Goal: Use online tool/utility: Utilize a website feature to perform a specific function

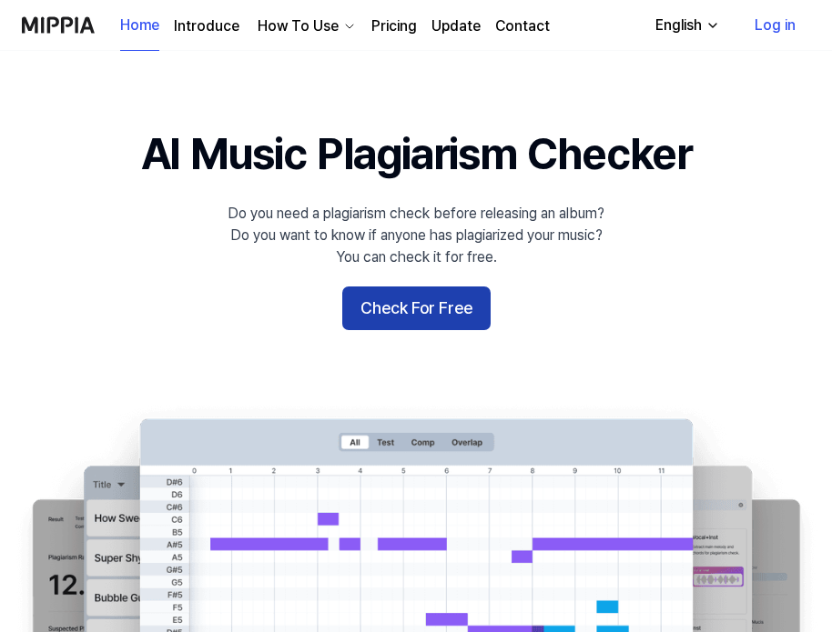
click at [418, 303] on button "Check For Free" at bounding box center [416, 309] width 148 height 44
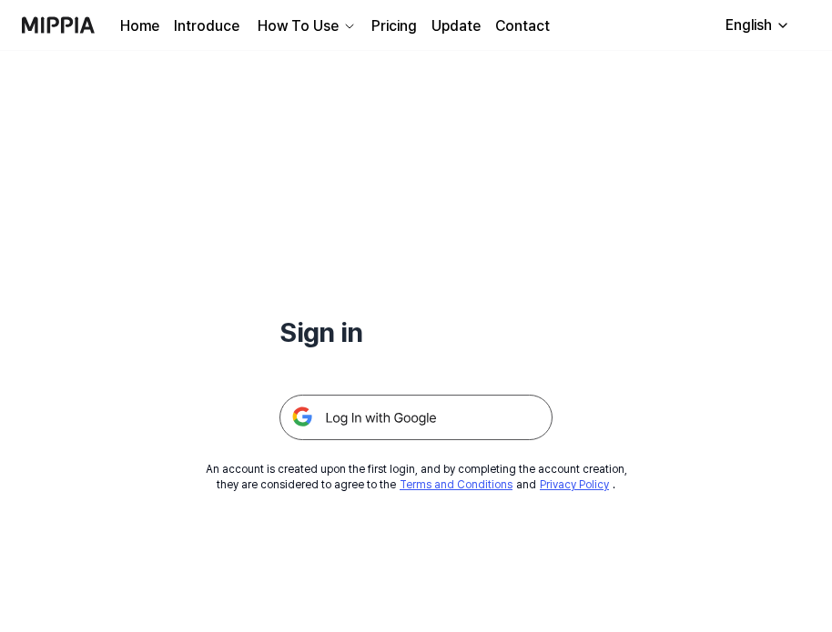
click at [368, 424] on img at bounding box center [415, 418] width 273 height 46
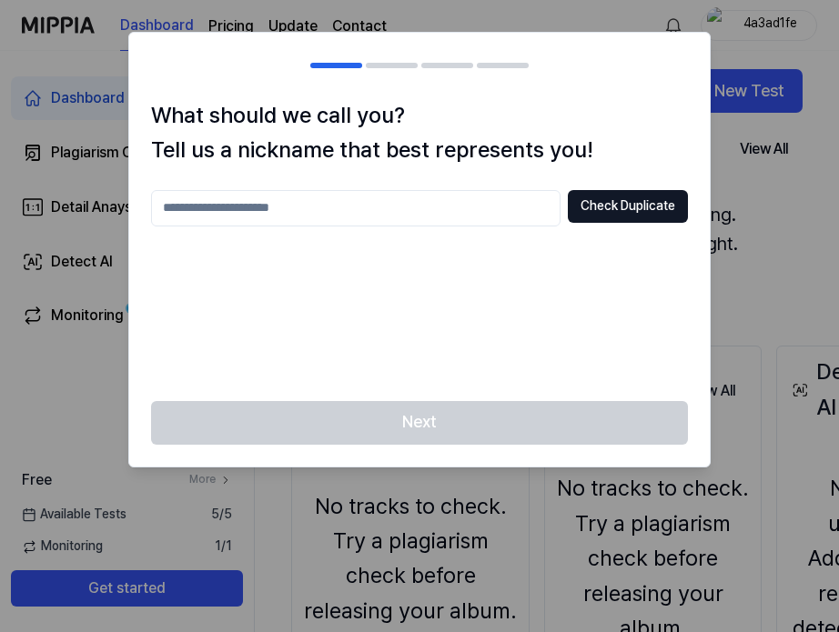
click at [722, 248] on div at bounding box center [419, 316] width 839 height 632
click at [585, 215] on button "Check Duplicate" at bounding box center [628, 206] width 120 height 33
click at [438, 219] on input "text" at bounding box center [356, 208] width 410 height 36
type input "*****"
click at [629, 205] on button "Check Duplicate" at bounding box center [628, 206] width 120 height 33
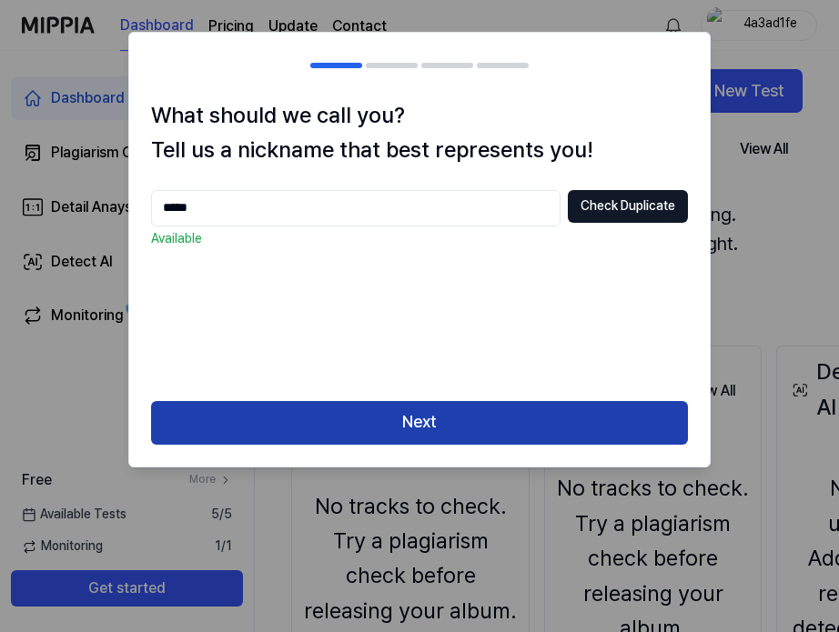
click at [410, 422] on button "Next" at bounding box center [419, 423] width 537 height 44
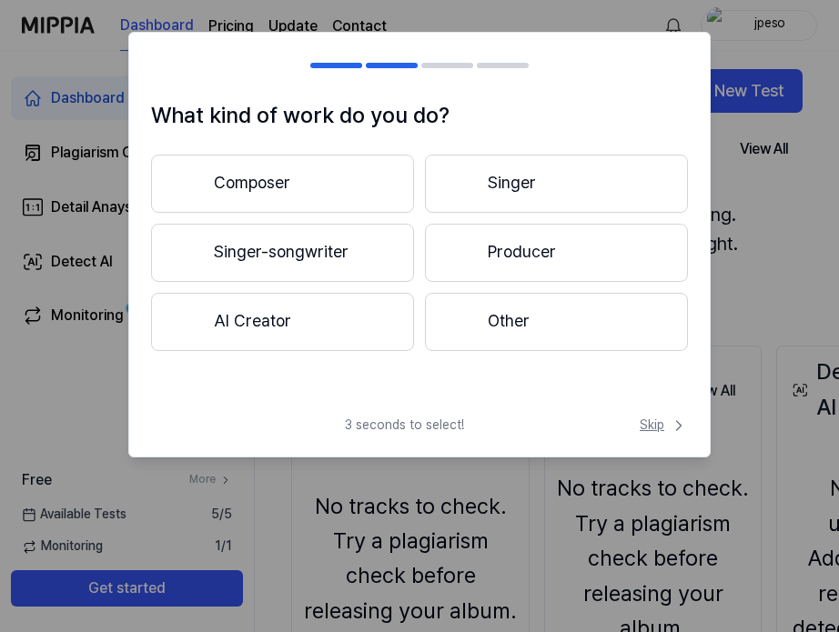
click at [650, 420] on span "Skip" at bounding box center [664, 426] width 48 height 18
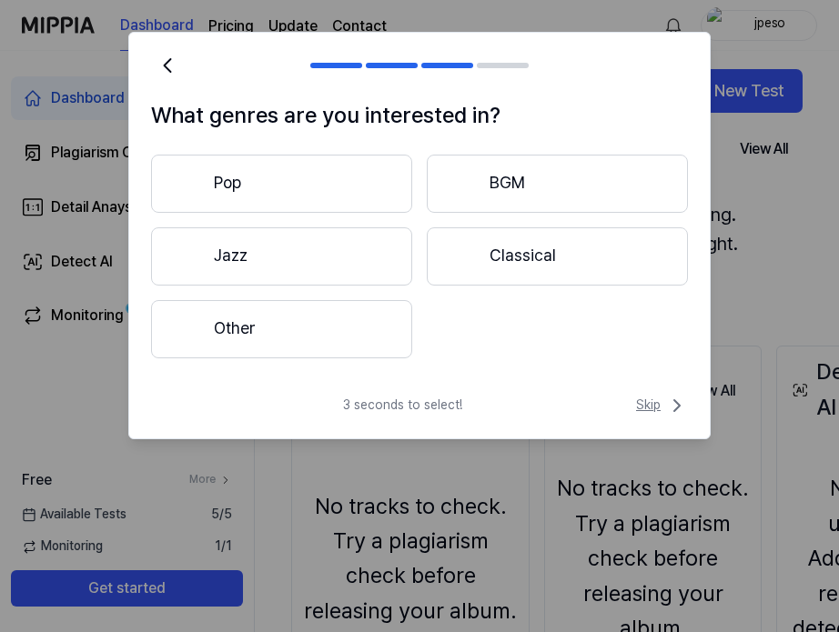
click at [641, 395] on span "Skip" at bounding box center [662, 406] width 52 height 22
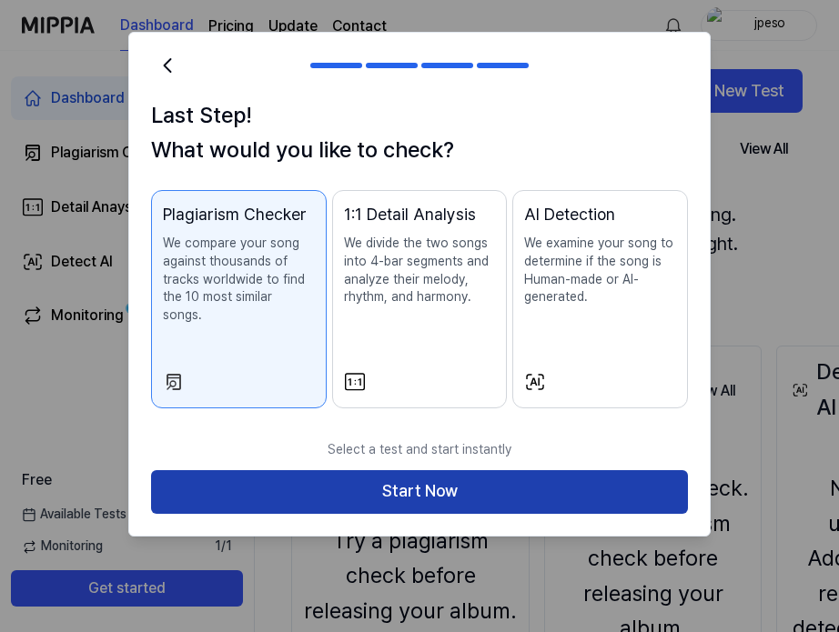
click at [561, 475] on button "Start Now" at bounding box center [419, 492] width 537 height 44
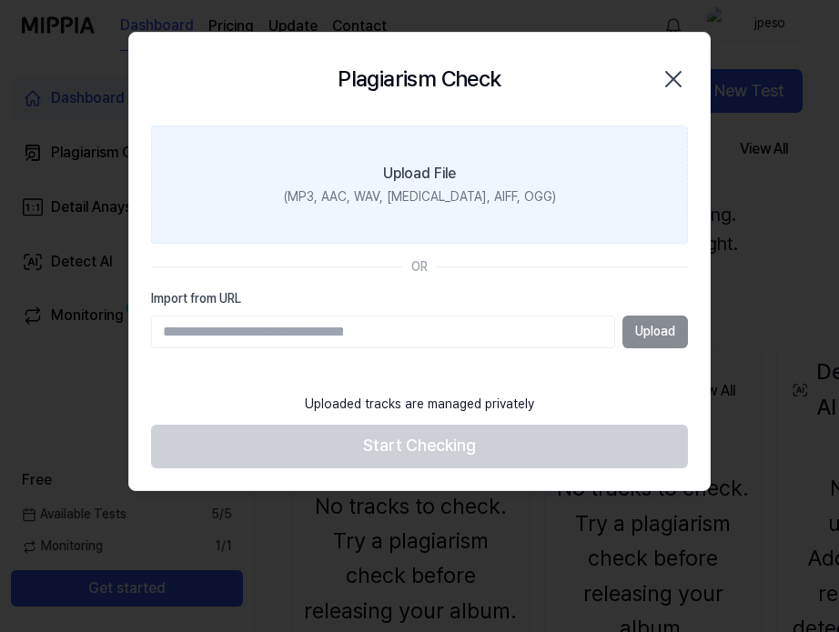
click at [413, 189] on div "(MP3, AAC, WAV, FLAC, AIFF, OGG)" at bounding box center [420, 197] width 272 height 18
click at [0, 0] on input "Upload File (MP3, AAC, WAV, FLAC, AIFF, OGG)" at bounding box center [0, 0] width 0 height 0
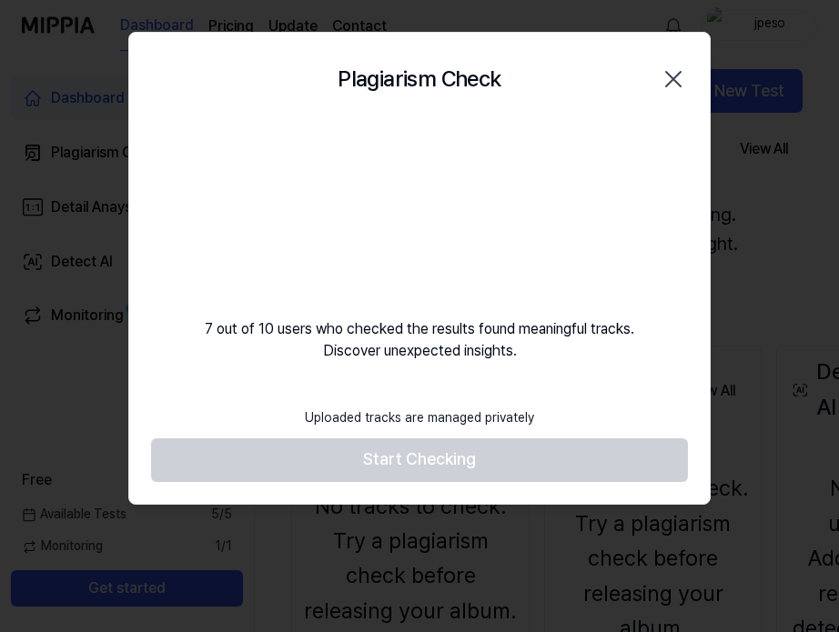
click at [458, 456] on footer "Uploaded tracks are managed privately Start Checking" at bounding box center [419, 441] width 537 height 84
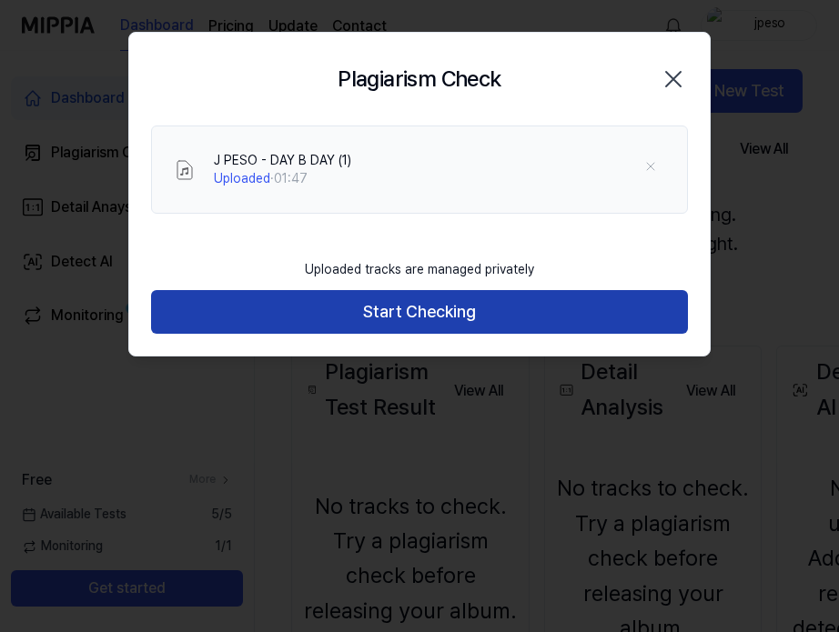
click at [521, 314] on button "Start Checking" at bounding box center [419, 312] width 537 height 44
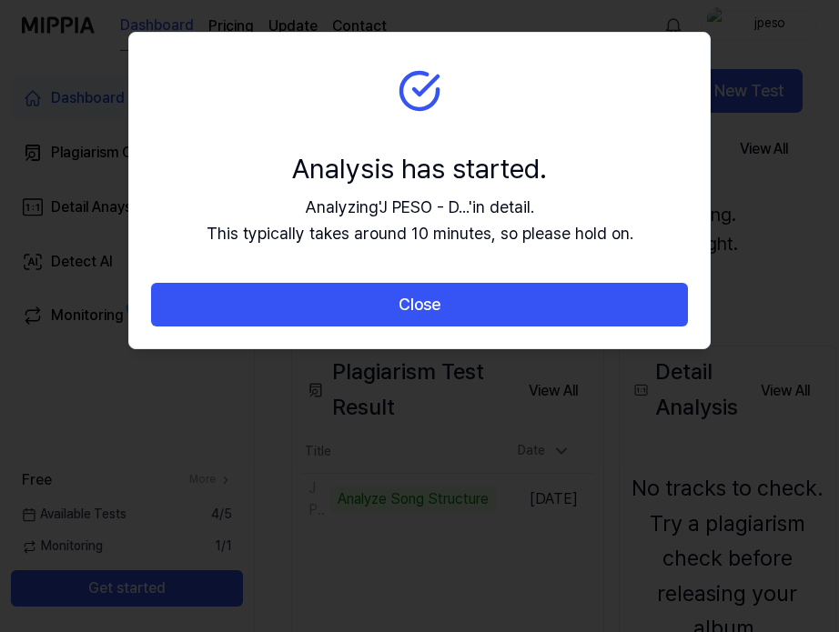
click at [531, 151] on div "Analysis has started." at bounding box center [420, 168] width 427 height 38
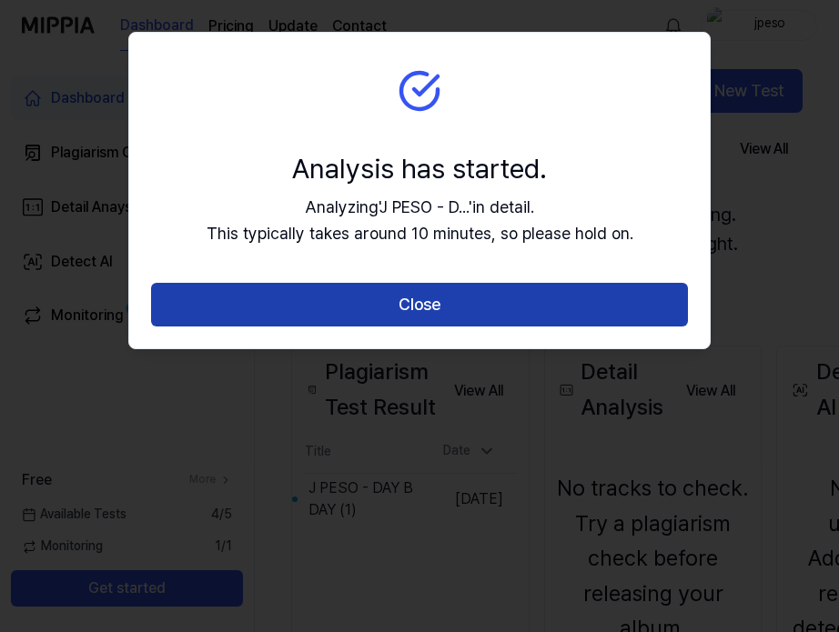
click at [453, 298] on button "Close" at bounding box center [419, 305] width 537 height 44
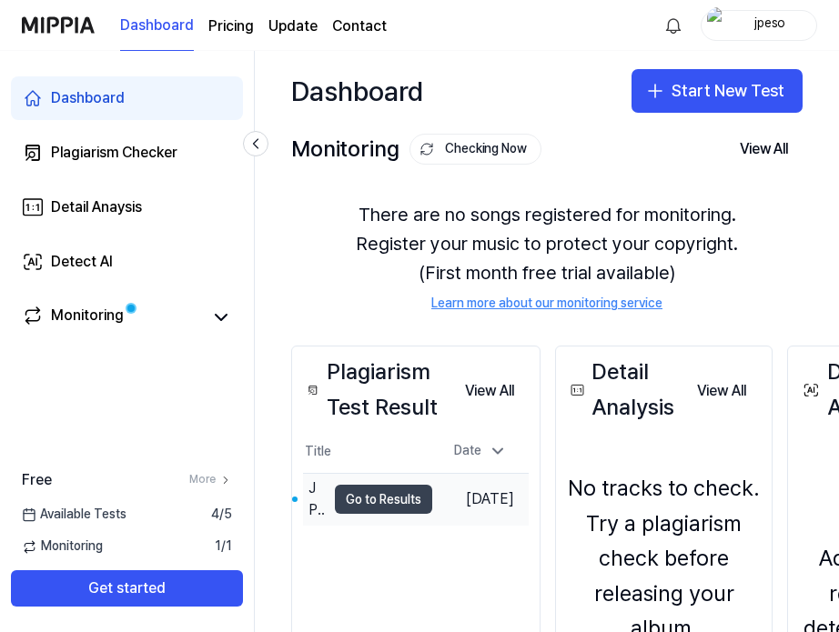
click at [408, 514] on button "Go to Results" at bounding box center [383, 499] width 97 height 29
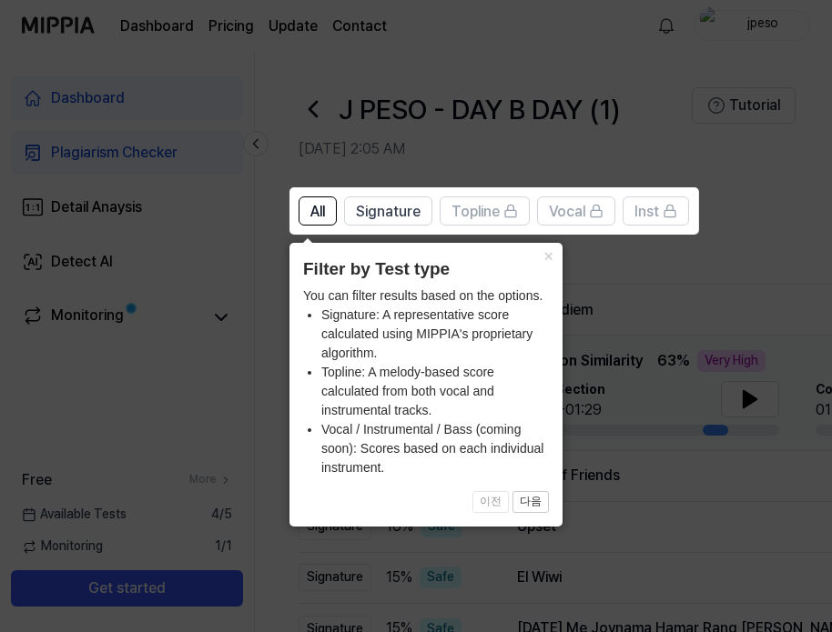
click at [625, 298] on icon at bounding box center [419, 316] width 839 height 632
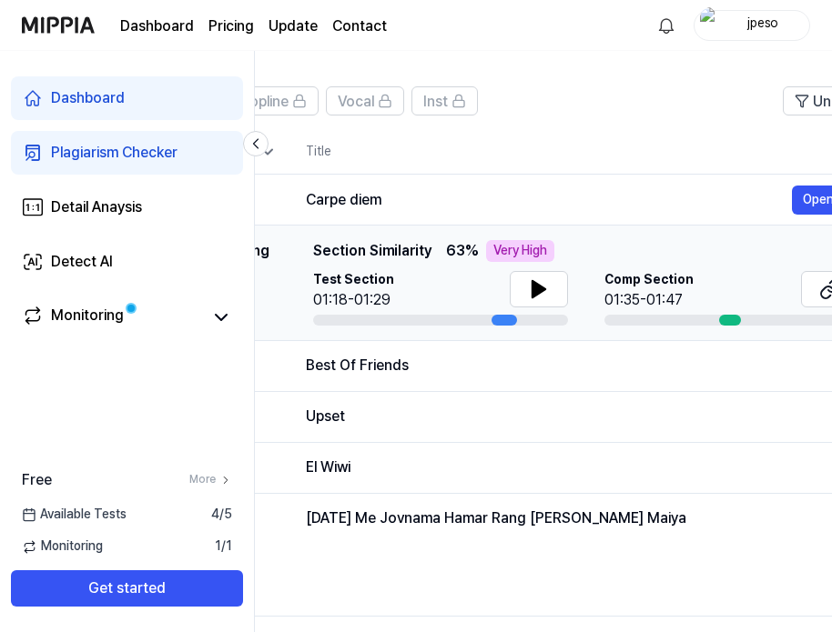
scroll to position [0, 185]
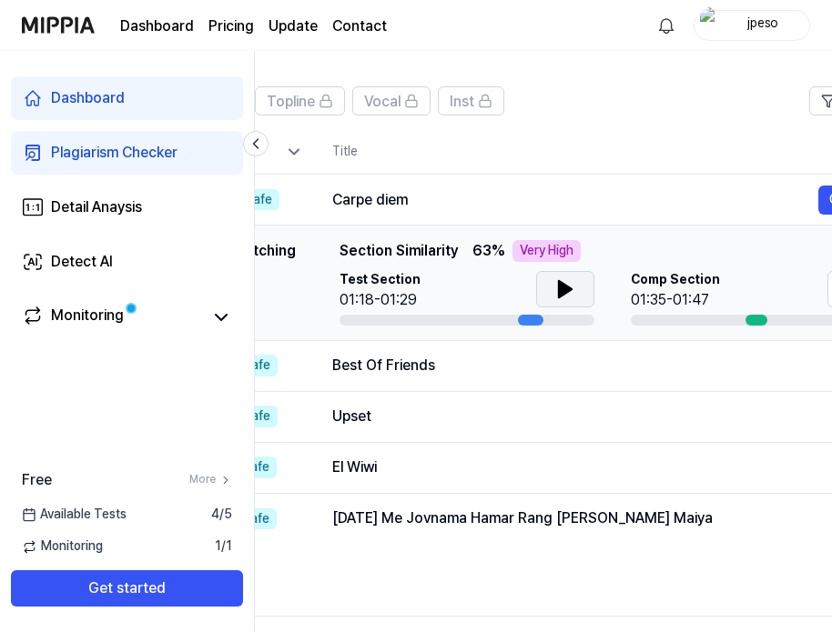
click at [572, 287] on icon at bounding box center [565, 289] width 22 height 22
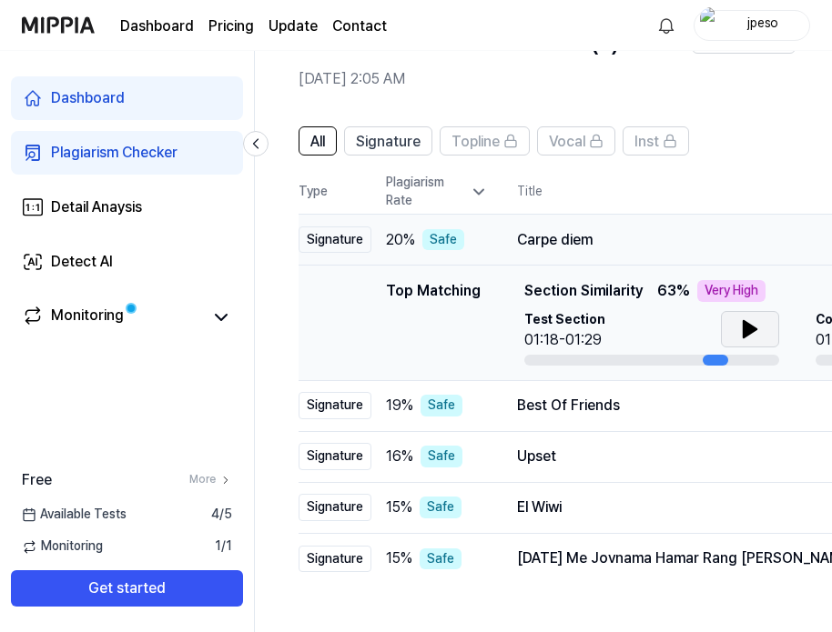
scroll to position [0, 0]
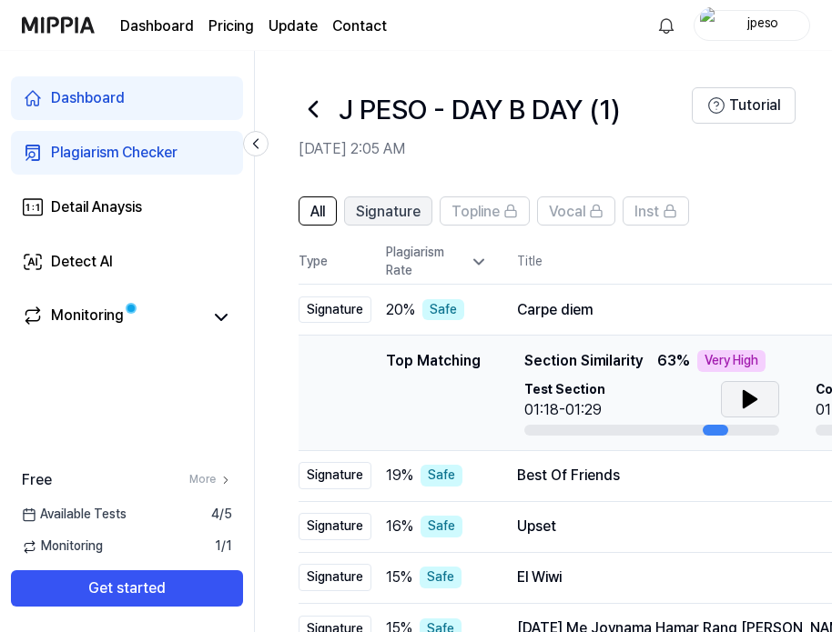
click at [380, 208] on span "Signature" at bounding box center [388, 212] width 65 height 22
click at [328, 207] on button "All" at bounding box center [317, 211] width 38 height 29
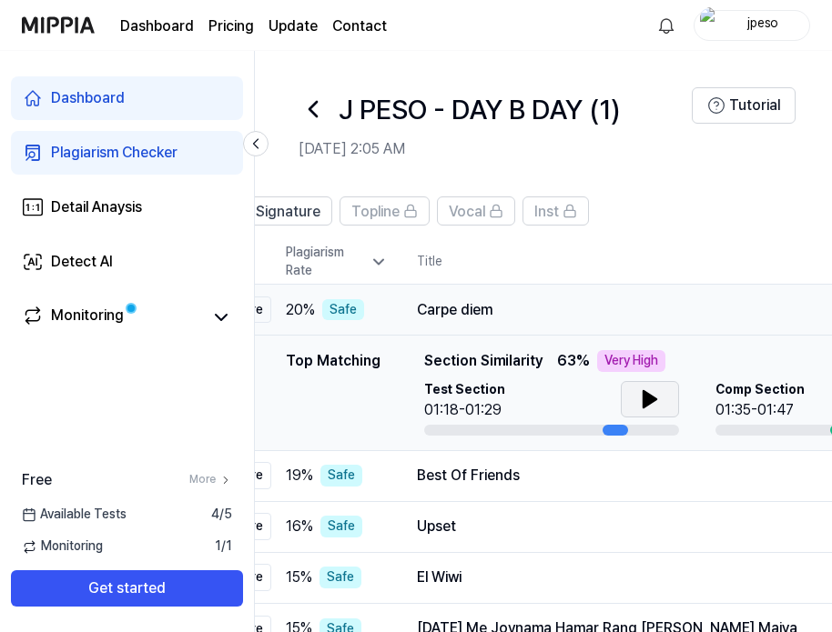
scroll to position [0, 111]
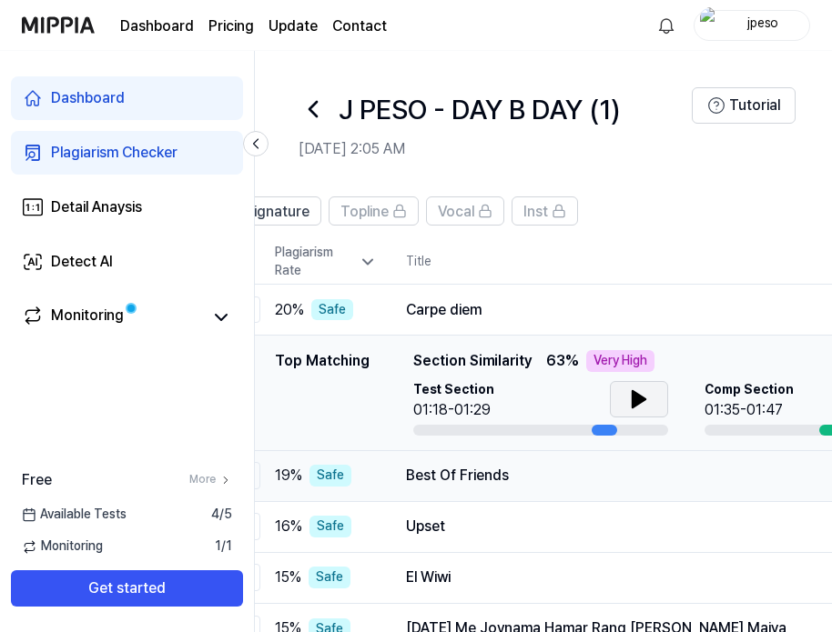
click at [450, 481] on div "Best Of Friends" at bounding box center [649, 476] width 486 height 22
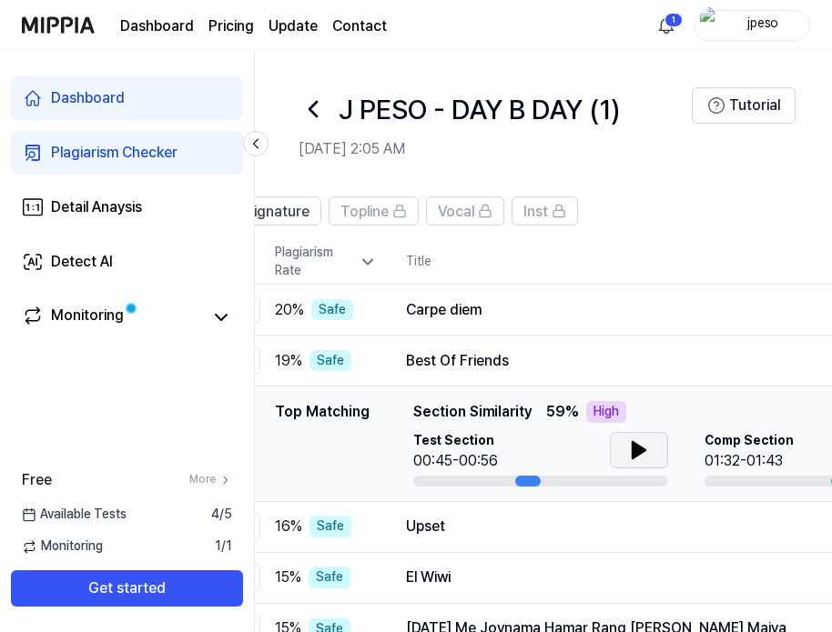
click at [632, 445] on icon at bounding box center [638, 450] width 13 height 16
click at [630, 445] on icon at bounding box center [639, 451] width 22 height 22
click at [616, 527] on div "Upset" at bounding box center [649, 527] width 486 height 22
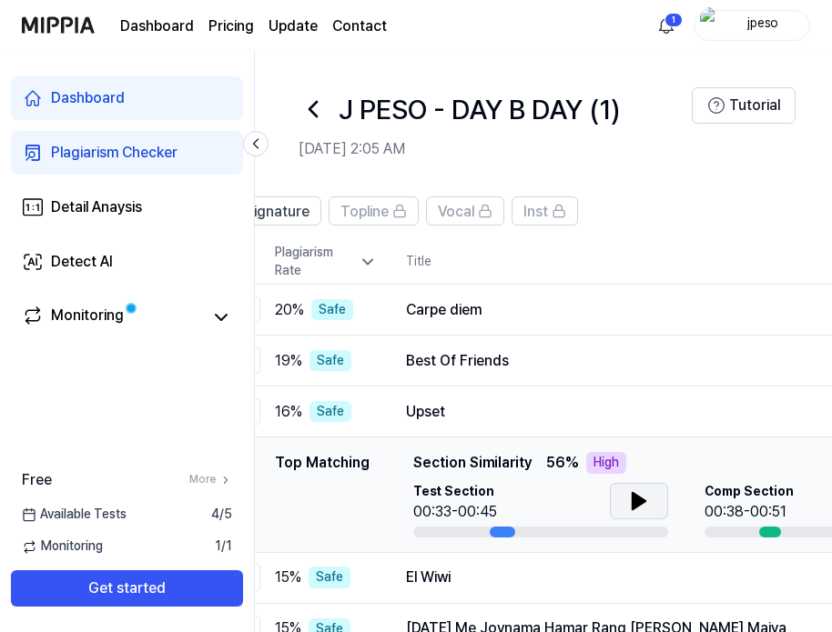
click at [646, 504] on icon at bounding box center [639, 502] width 22 height 22
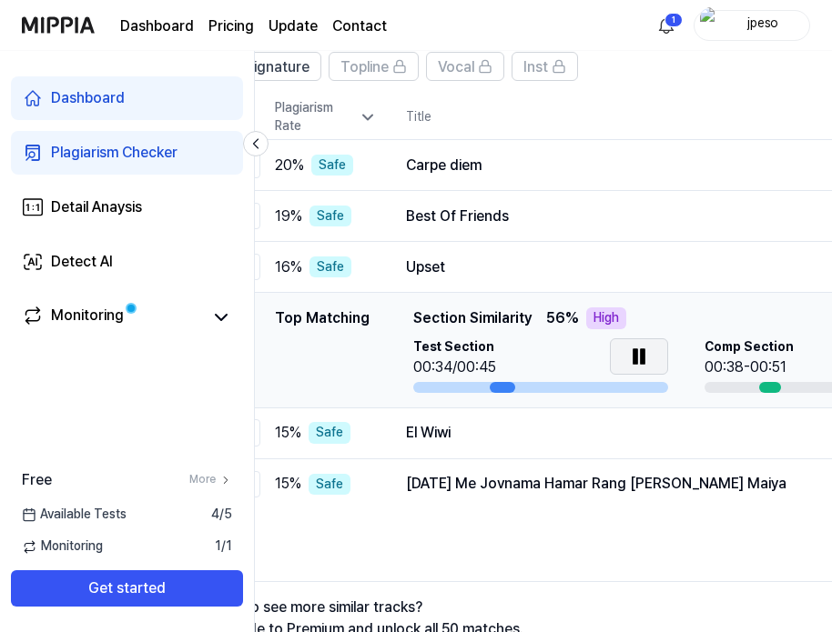
scroll to position [147, 0]
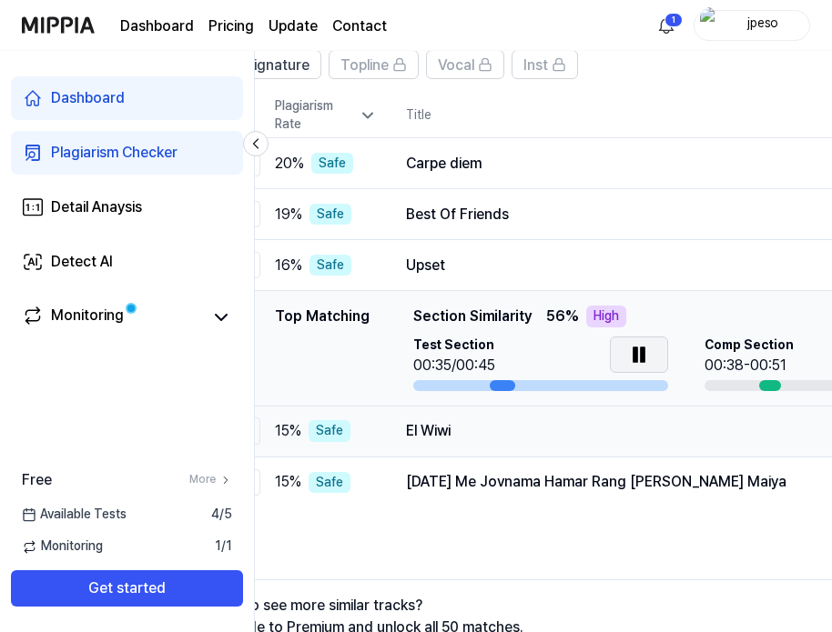
click at [615, 420] on div "El Wiwi" at bounding box center [649, 431] width 486 height 22
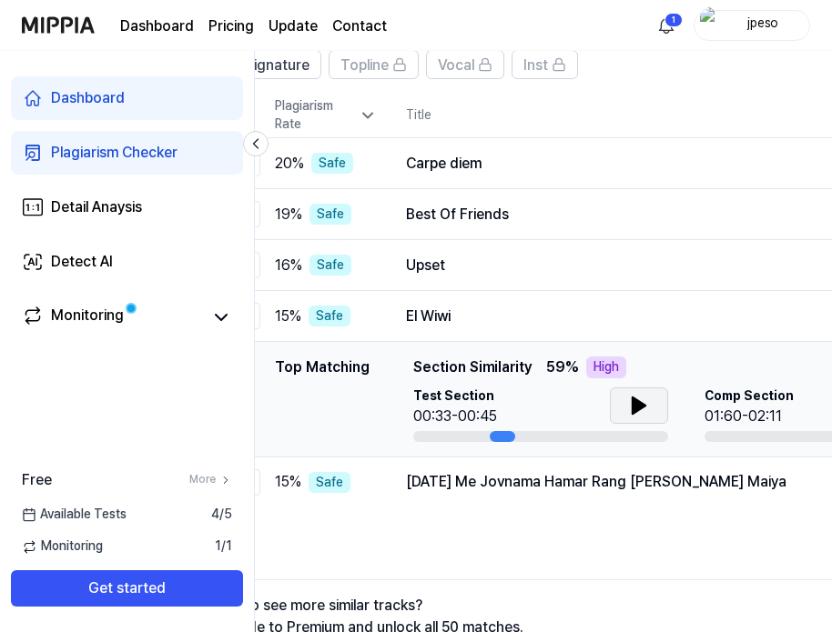
click at [633, 413] on icon at bounding box center [638, 406] width 13 height 16
click at [633, 413] on icon at bounding box center [635, 406] width 4 height 15
click at [632, 481] on div "Holi Me Jovnama Hamar Rang Hau Ge Maiya" at bounding box center [649, 482] width 486 height 22
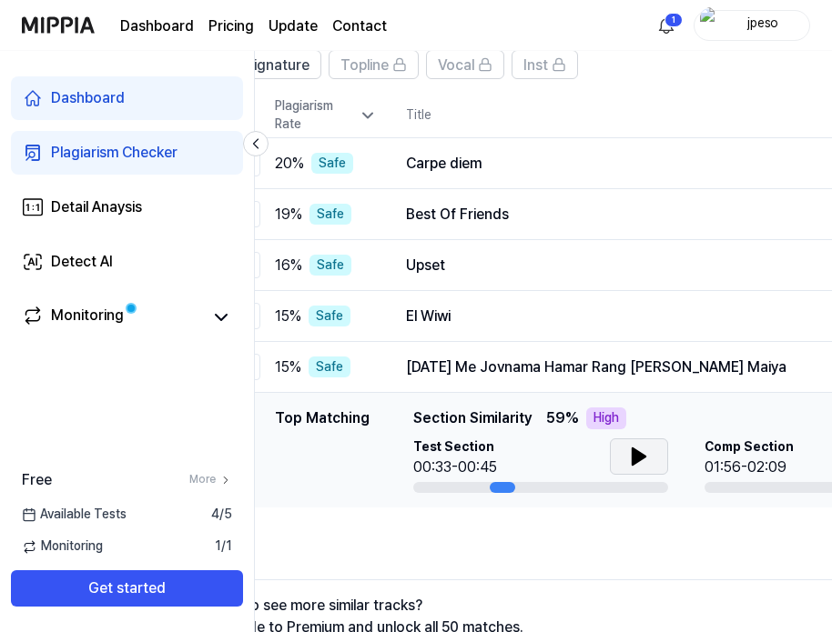
click at [644, 461] on icon at bounding box center [639, 457] width 22 height 22
click at [529, 487] on div at bounding box center [540, 487] width 255 height 11
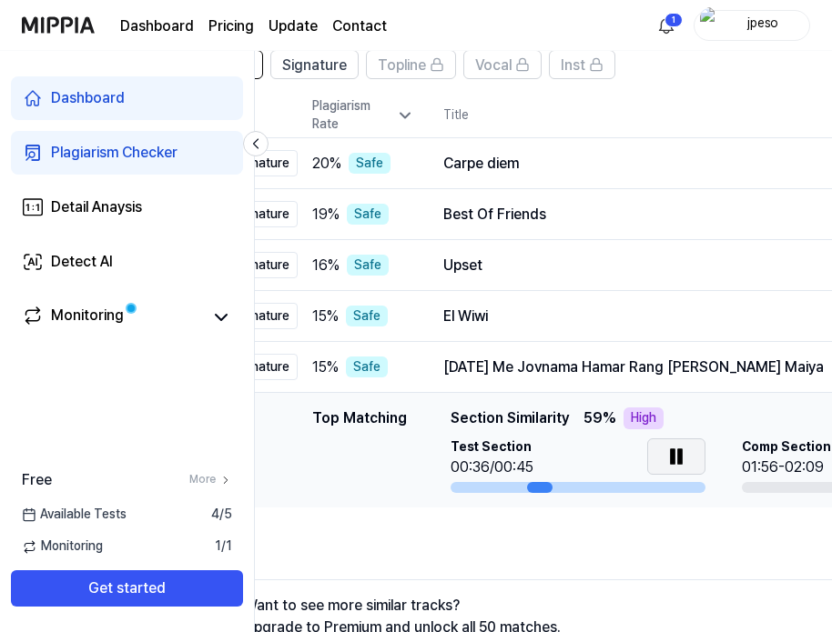
scroll to position [0, 72]
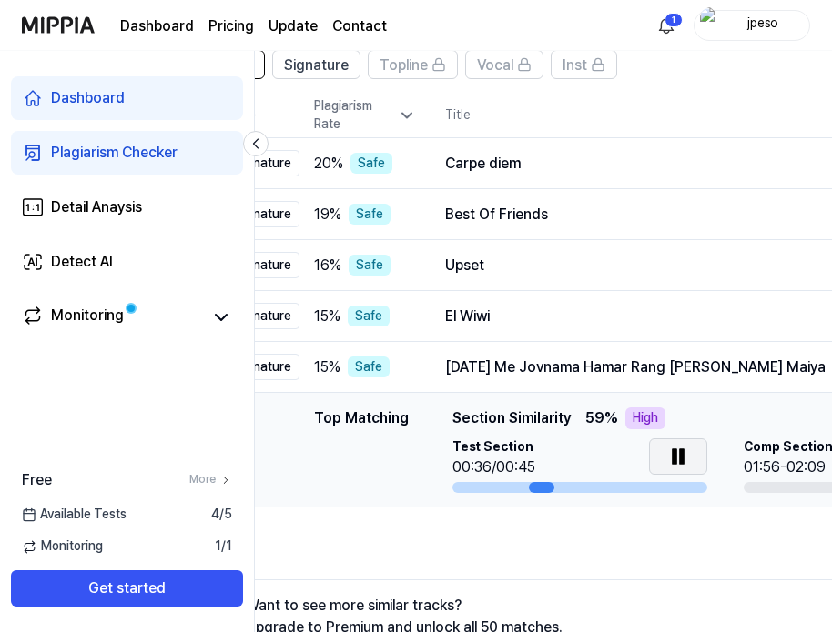
drag, startPoint x: 497, startPoint y: 482, endPoint x: 536, endPoint y: 482, distance: 39.1
click at [536, 482] on div at bounding box center [541, 487] width 25 height 11
click at [684, 462] on icon at bounding box center [678, 457] width 22 height 22
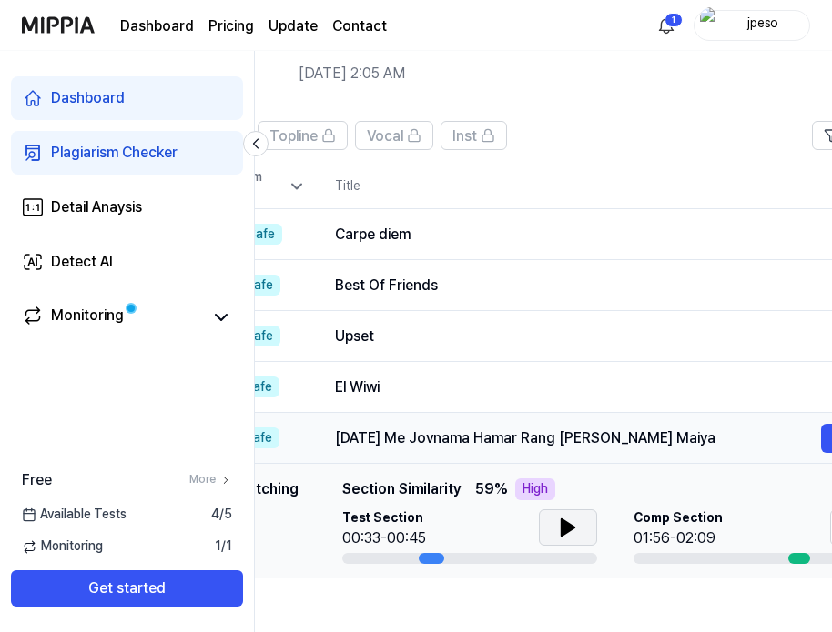
scroll to position [0, 197]
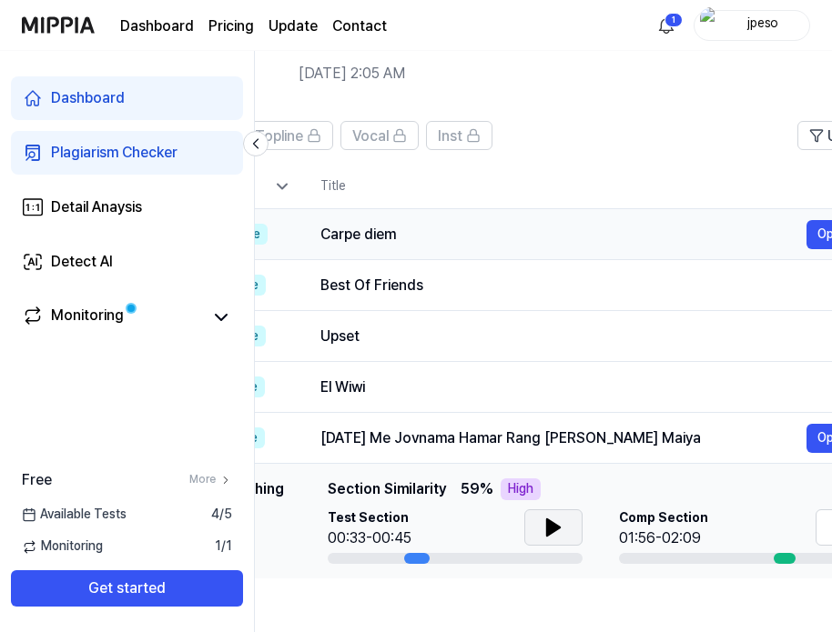
click at [681, 229] on div "Carpe diem" at bounding box center [563, 235] width 486 height 22
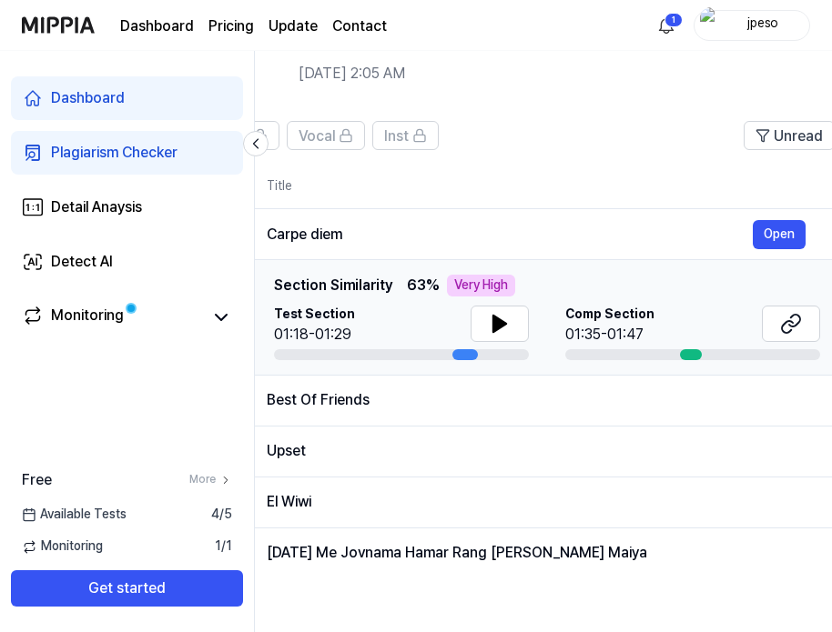
scroll to position [0, 269]
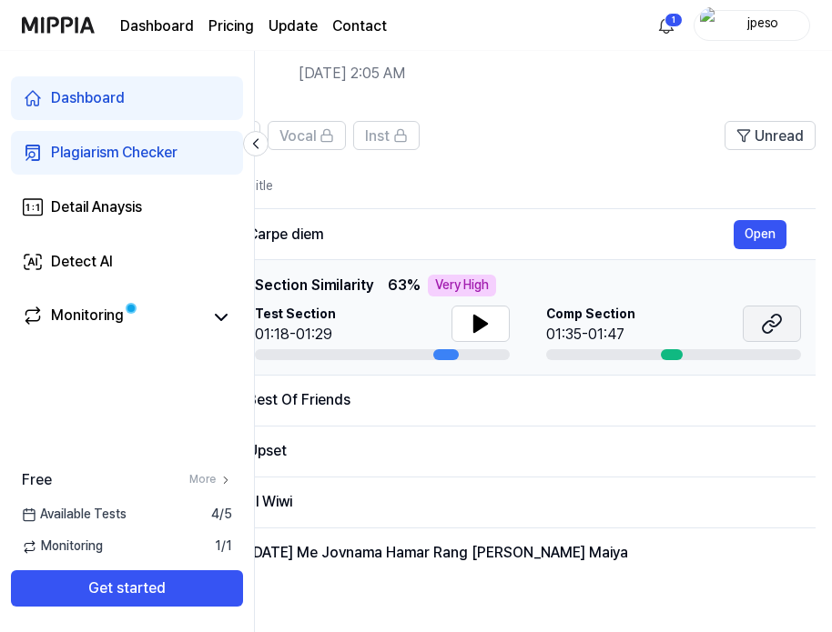
click at [767, 324] on icon at bounding box center [772, 324] width 22 height 22
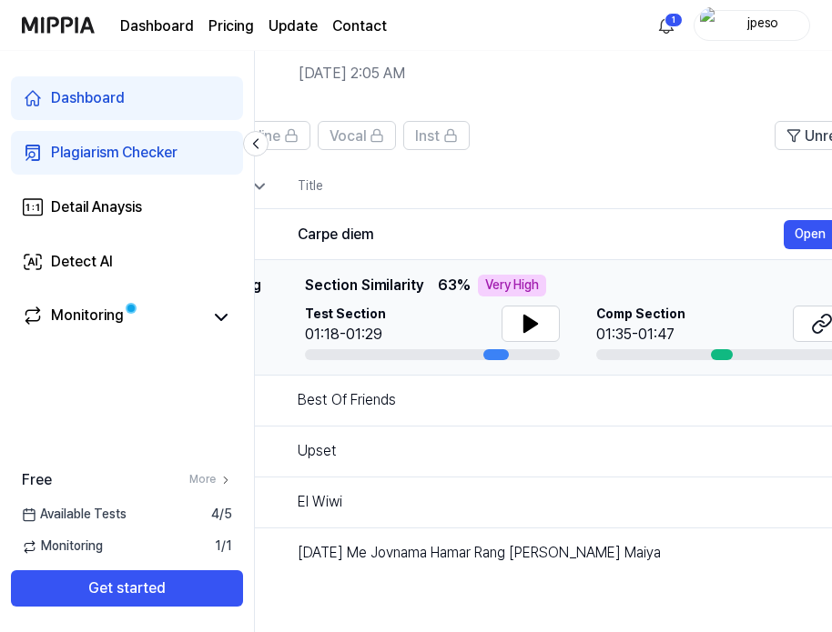
scroll to position [0, 191]
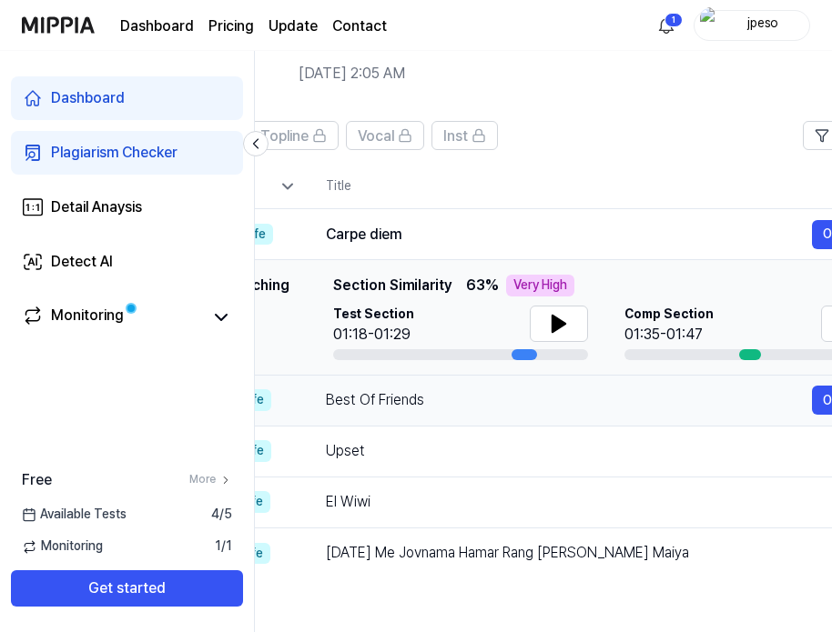
click at [570, 386] on div "Best Of Friends Open" at bounding box center [595, 400] width 539 height 29
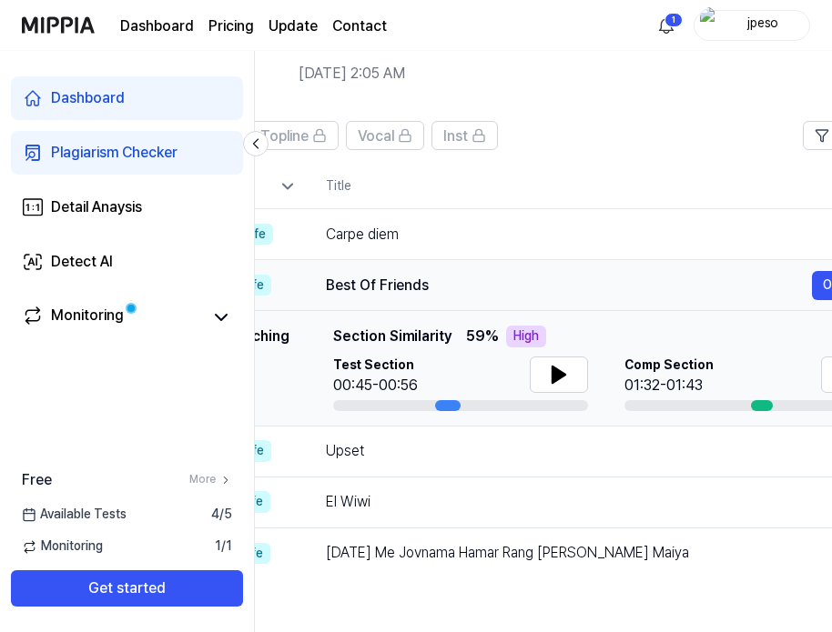
scroll to position [0, 287]
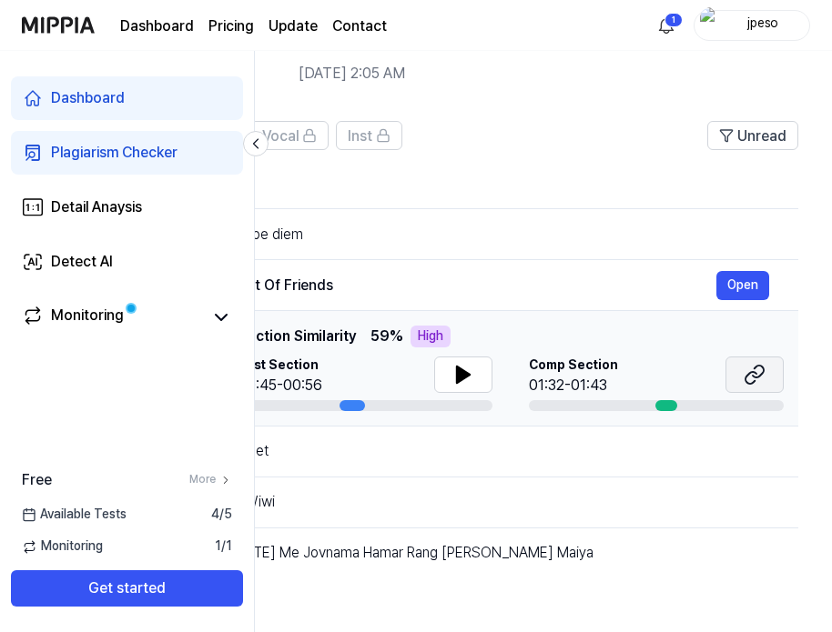
click at [761, 369] on icon at bounding box center [755, 375] width 22 height 22
click at [689, 447] on div "Upset" at bounding box center [473, 451] width 486 height 22
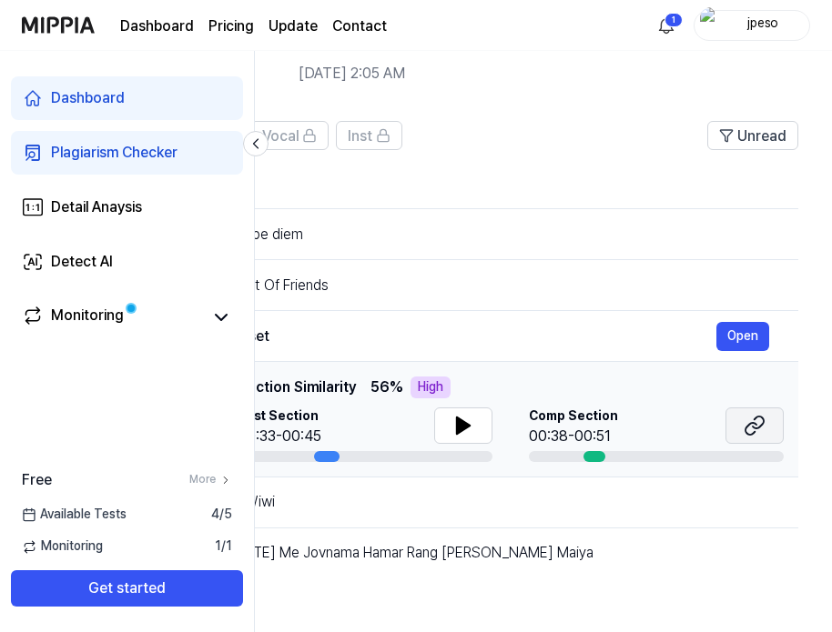
click at [758, 427] on icon at bounding box center [758, 423] width 11 height 12
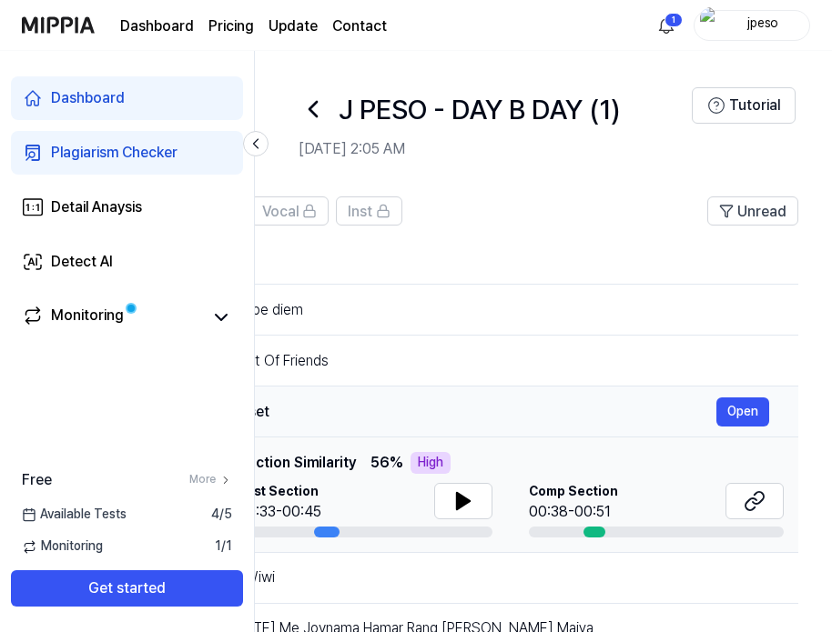
scroll to position [0, 0]
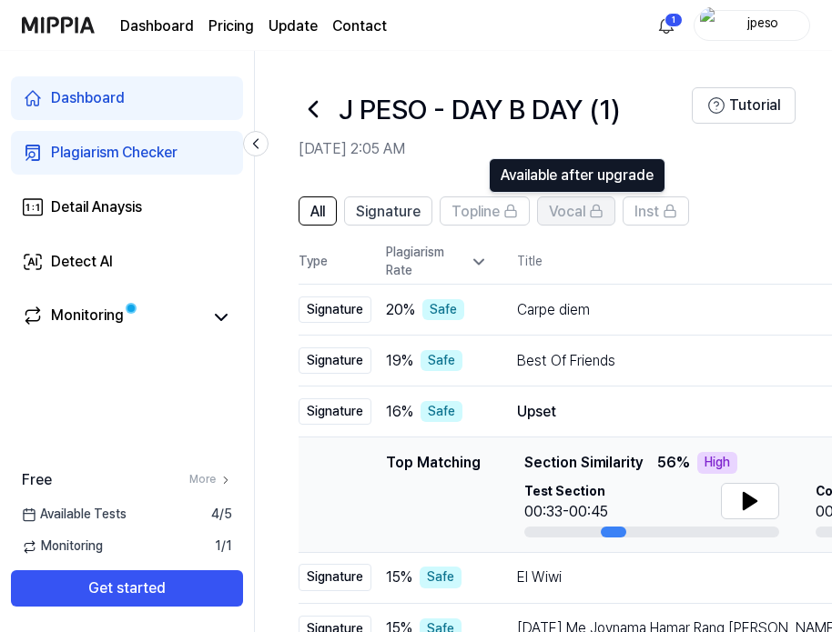
click at [574, 203] on span "Vocal" at bounding box center [567, 212] width 36 height 22
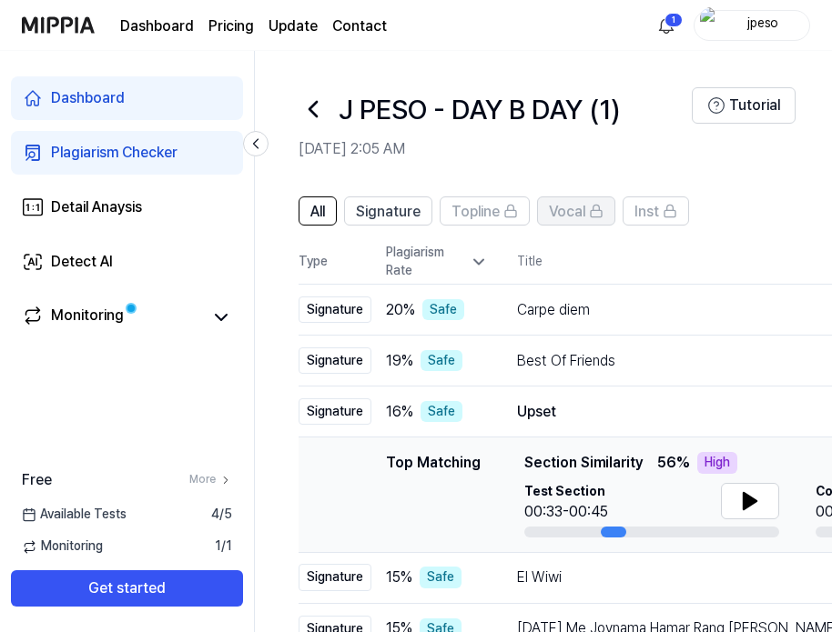
click at [584, 203] on span "Vocal" at bounding box center [567, 212] width 36 height 22
